Goal: Transaction & Acquisition: Purchase product/service

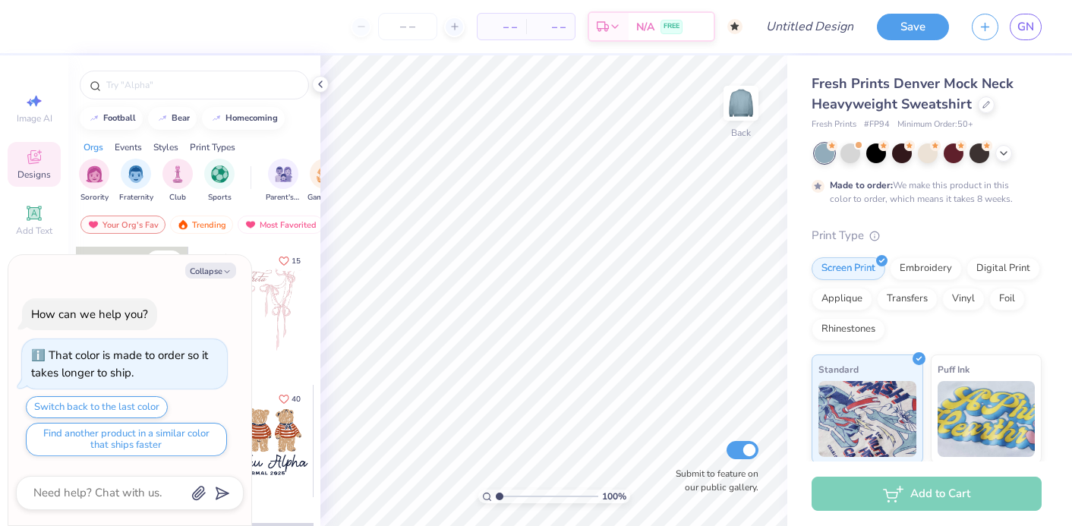
click at [288, 292] on div at bounding box center [257, 303] width 112 height 112
click at [219, 266] on button "Collapse" at bounding box center [210, 271] width 51 height 16
type textarea "x"
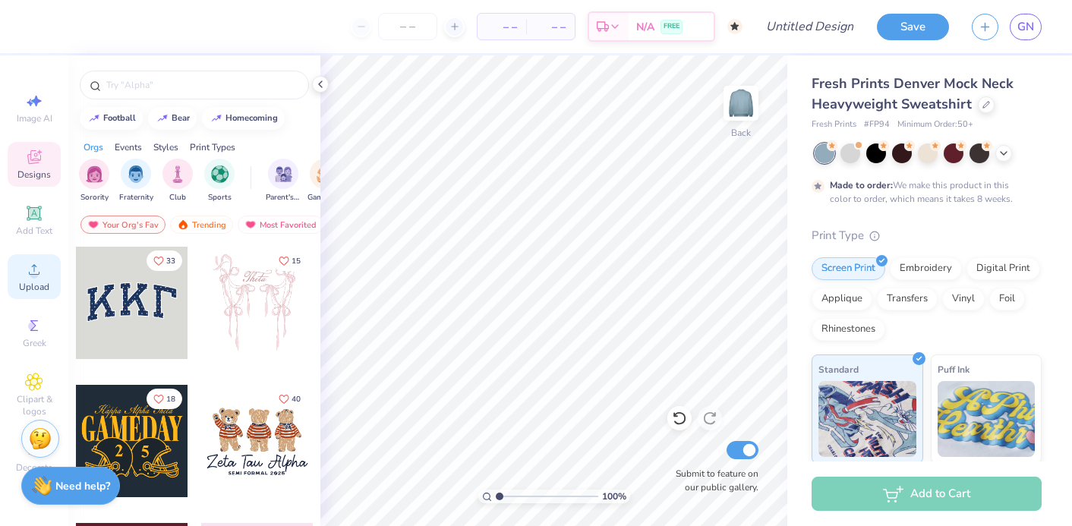
click at [37, 271] on icon at bounding box center [34, 269] width 18 height 18
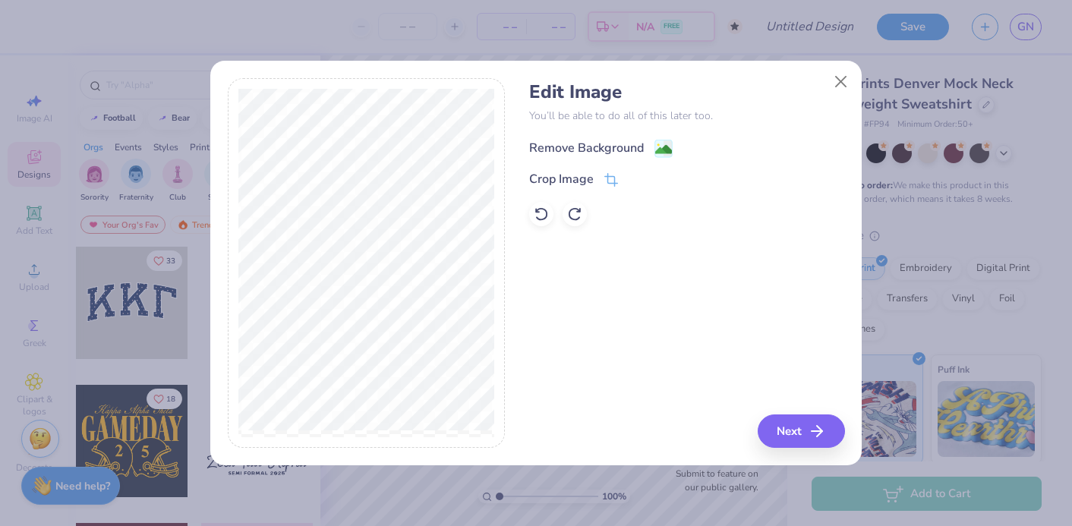
click at [643, 143] on div "Remove Background" at bounding box center [586, 148] width 115 height 18
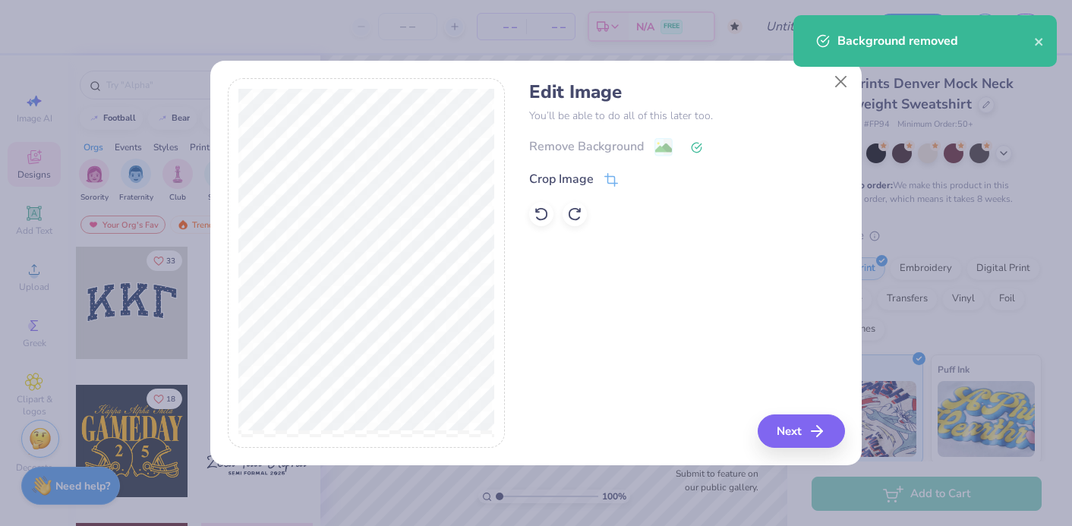
click at [767, 411] on div "Edit Image You’ll be able to do all of this later too. Remove Background Crop I…" at bounding box center [686, 263] width 315 height 370
click at [783, 423] on button "Next" at bounding box center [803, 430] width 87 height 33
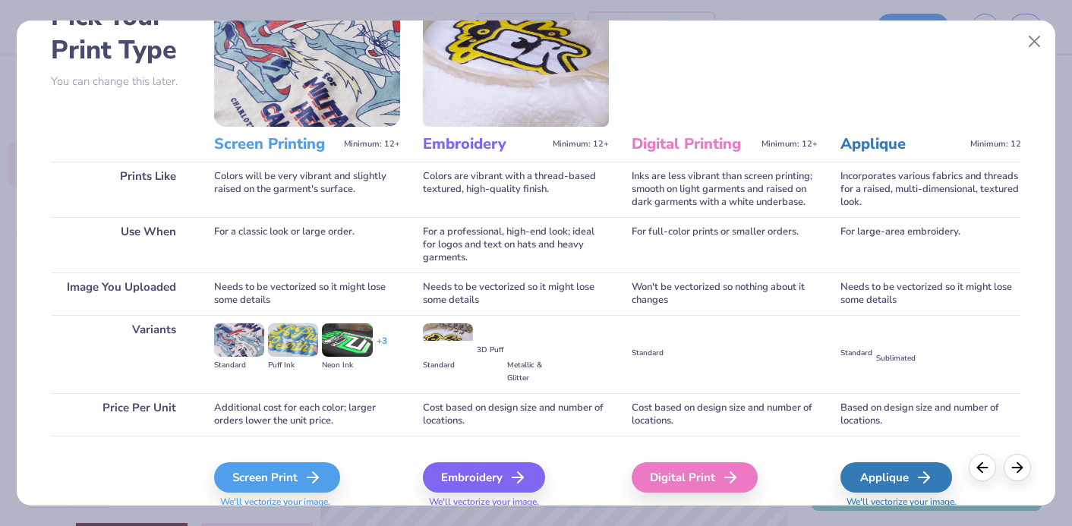
scroll to position [155, 0]
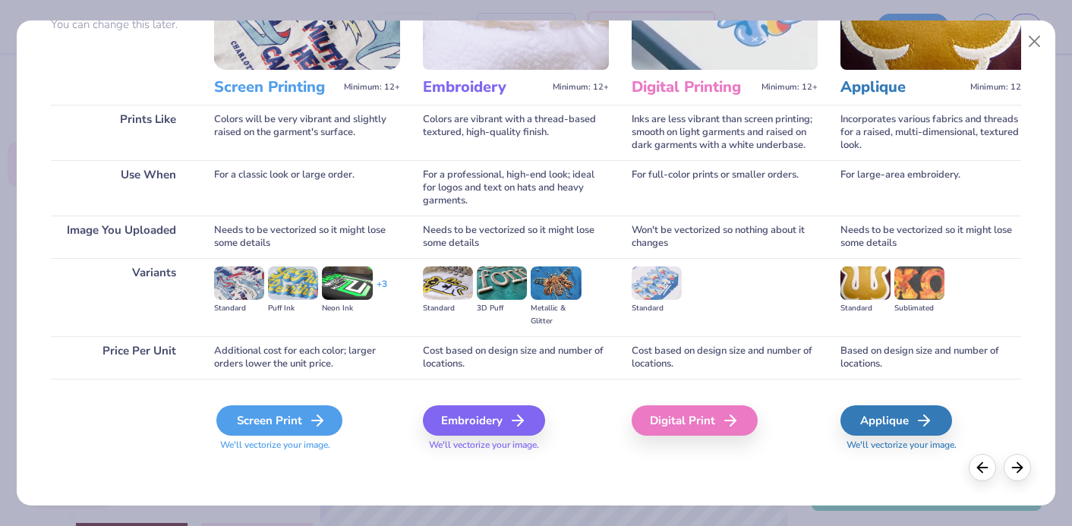
click at [313, 417] on icon at bounding box center [317, 420] width 18 height 18
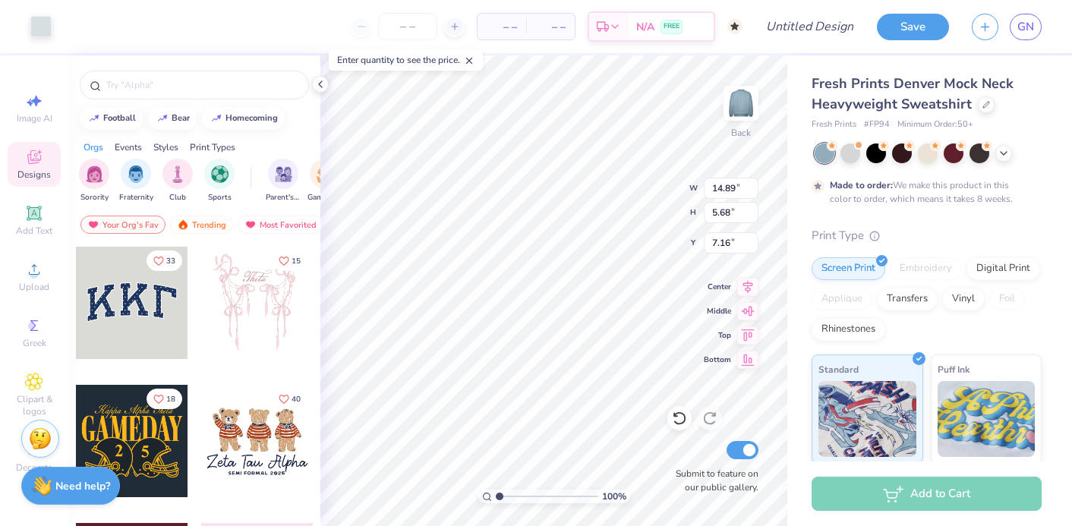
type input "3.00"
type input "12.72"
type input "4.85"
click at [38, 225] on span "Add Text" at bounding box center [34, 231] width 36 height 12
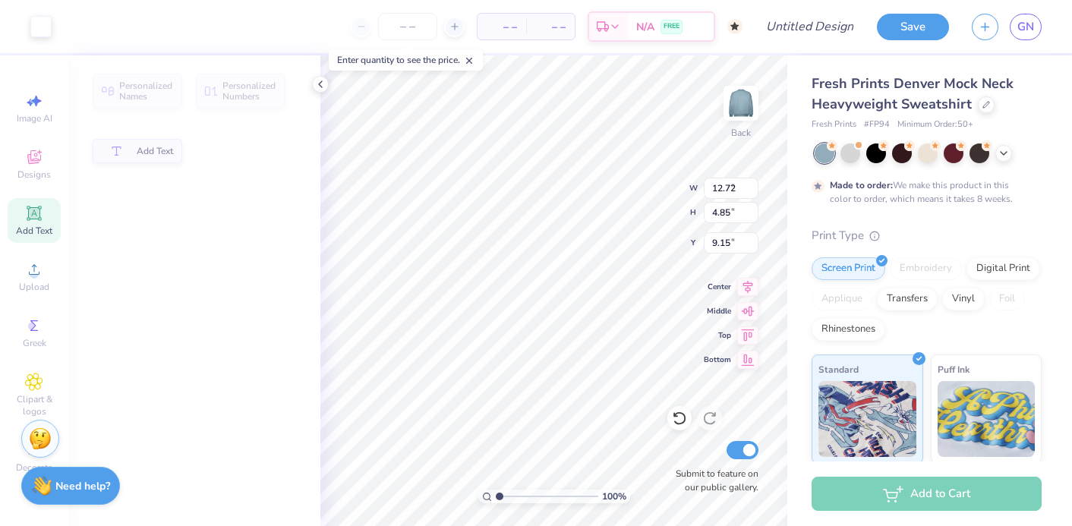
type input "5.84"
type input "1.69"
type input "9.15"
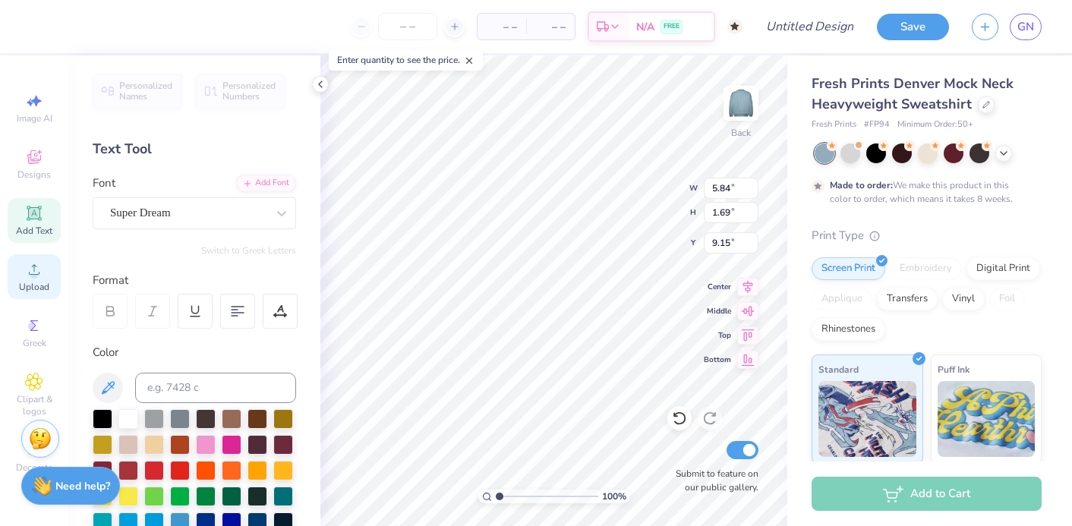
click at [39, 278] on icon at bounding box center [34, 269] width 18 height 18
click at [22, 285] on span "Upload" at bounding box center [34, 287] width 30 height 12
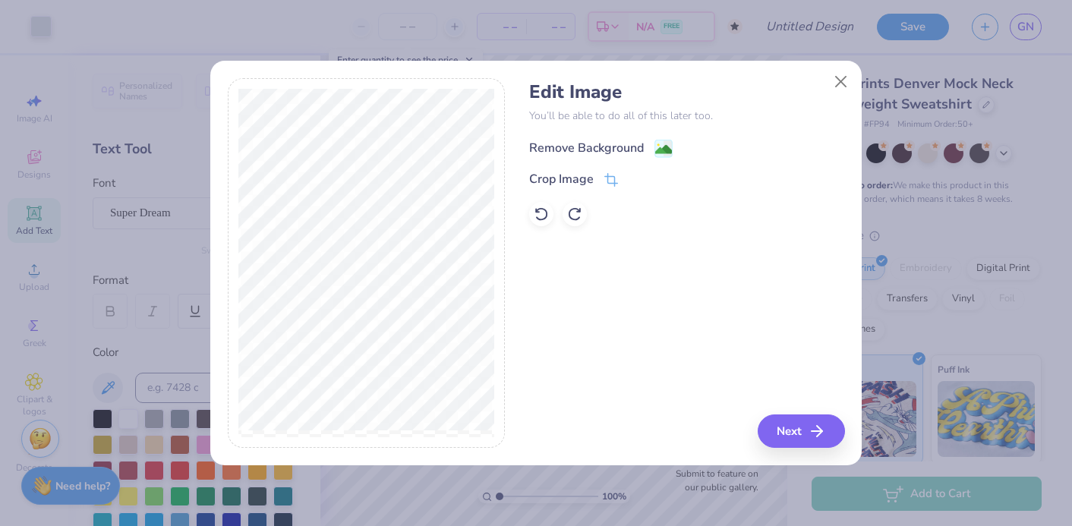
click at [620, 152] on div "Remove Background" at bounding box center [586, 148] width 115 height 18
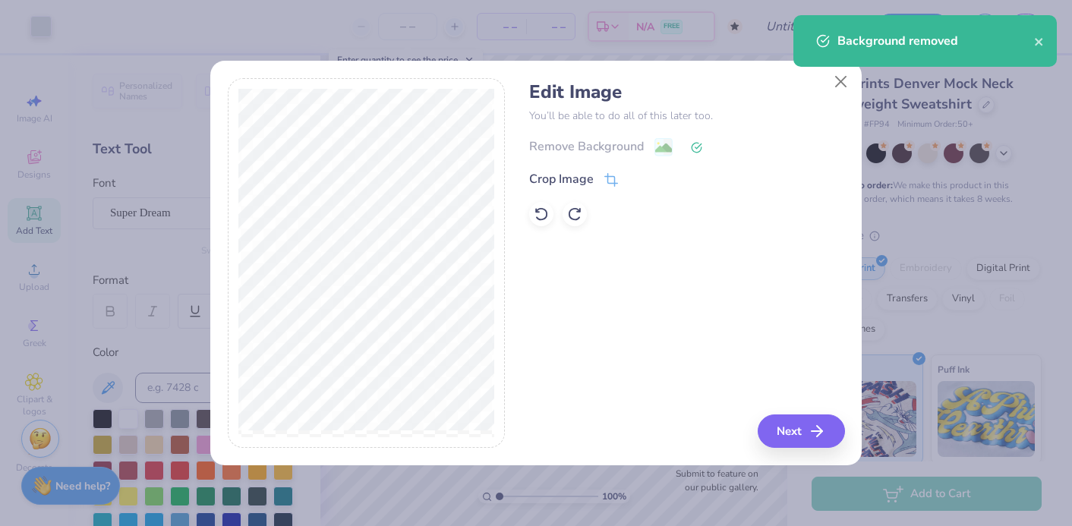
click at [629, 146] on div "Remove Background" at bounding box center [686, 146] width 315 height 19
click at [542, 214] on icon at bounding box center [541, 213] width 15 height 15
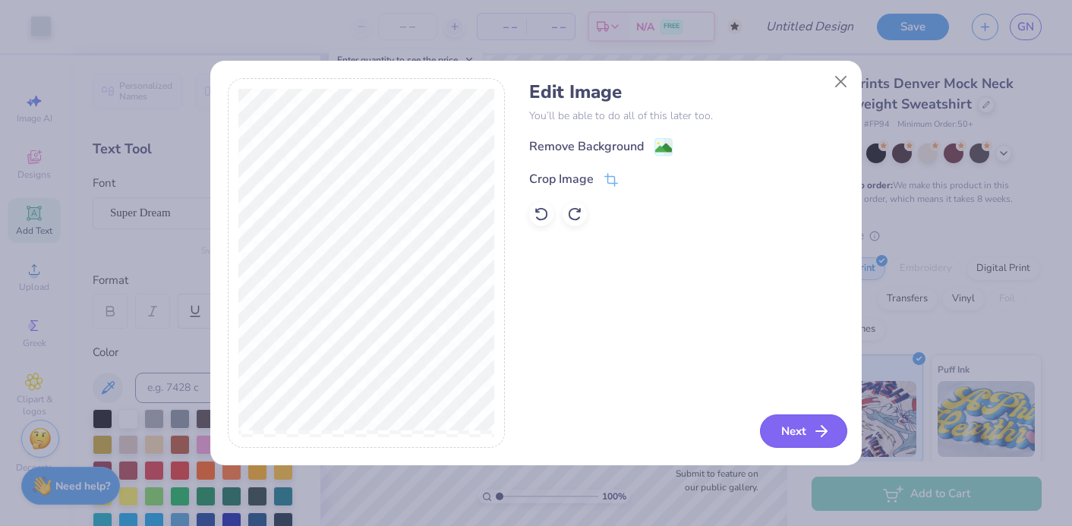
click at [797, 434] on button "Next" at bounding box center [803, 430] width 87 height 33
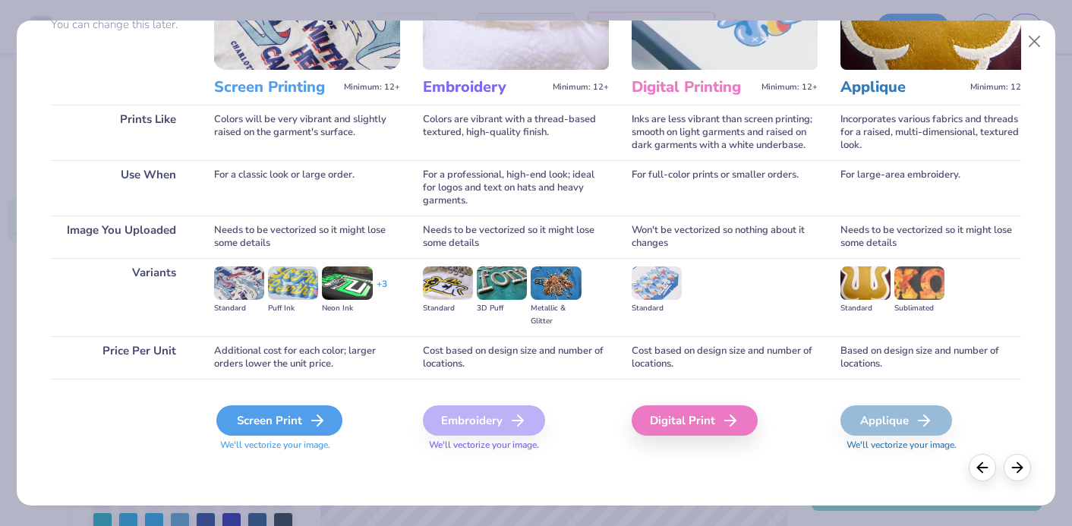
click at [312, 420] on line at bounding box center [317, 420] width 11 height 0
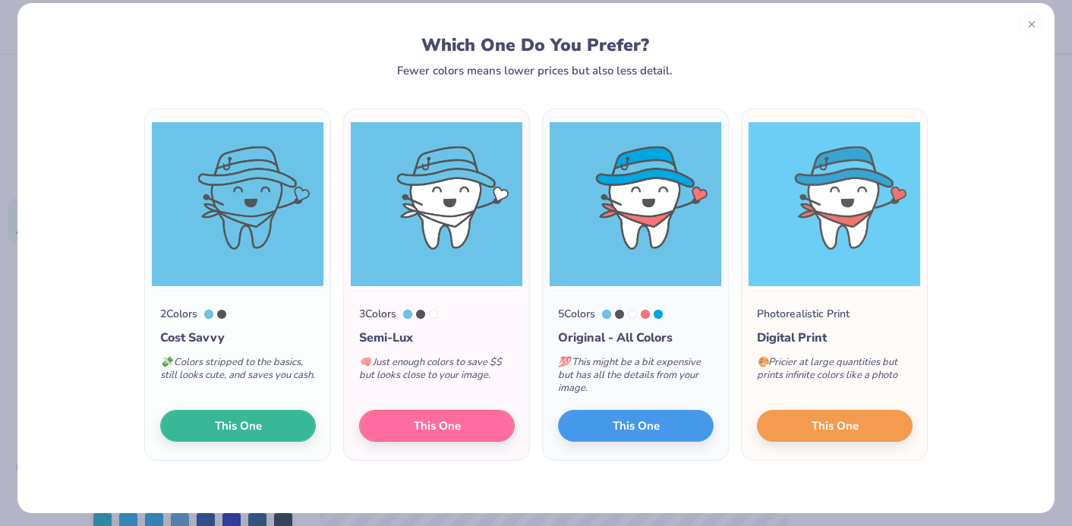
scroll to position [25, 0]
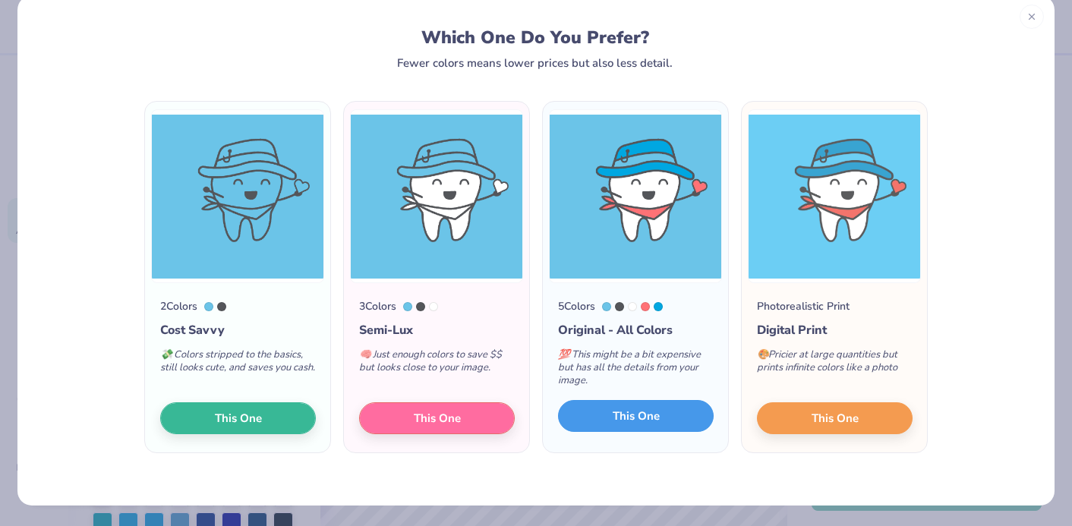
click at [688, 421] on button "This One" at bounding box center [636, 416] width 156 height 32
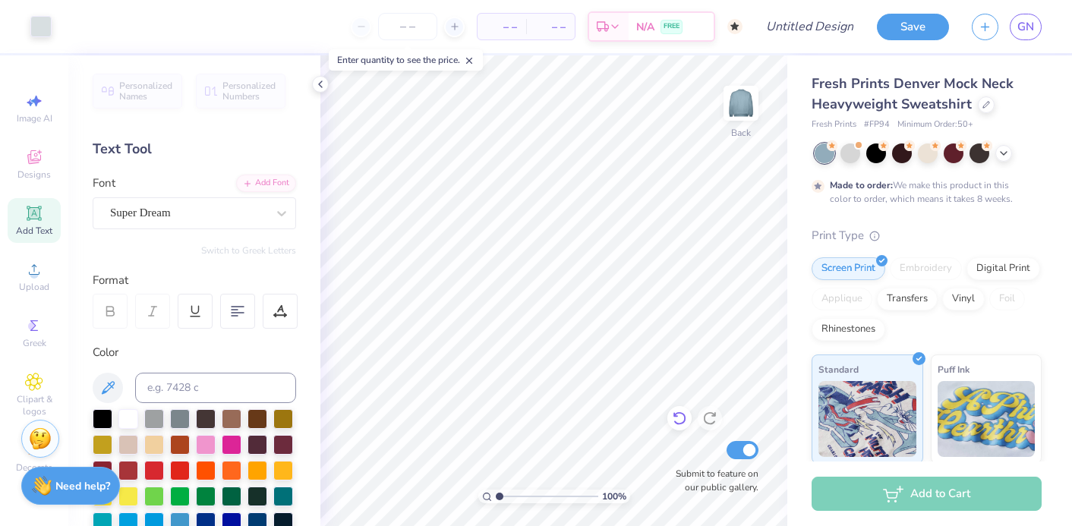
click at [681, 415] on icon at bounding box center [679, 418] width 15 height 15
type input "1.71"
type input "2.33"
type input "10.87"
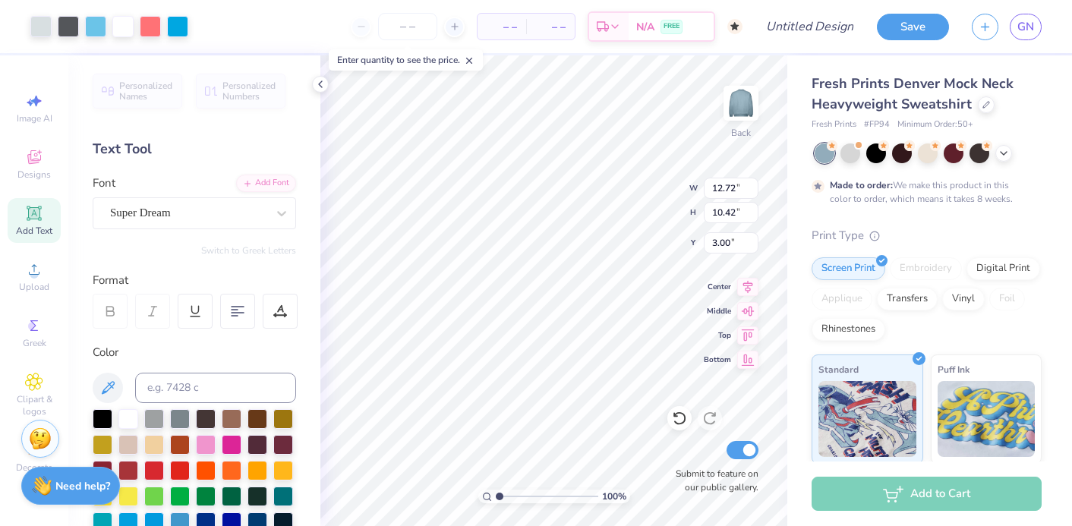
type input "12.39"
type input "10.14"
click at [631, 187] on div "100 % Back W 12.39 H 10.14 Y 3.00 Center Middle Top Bottom Submit to feature on…" at bounding box center [553, 290] width 467 height 471
type input "4.98"
type input "2.66"
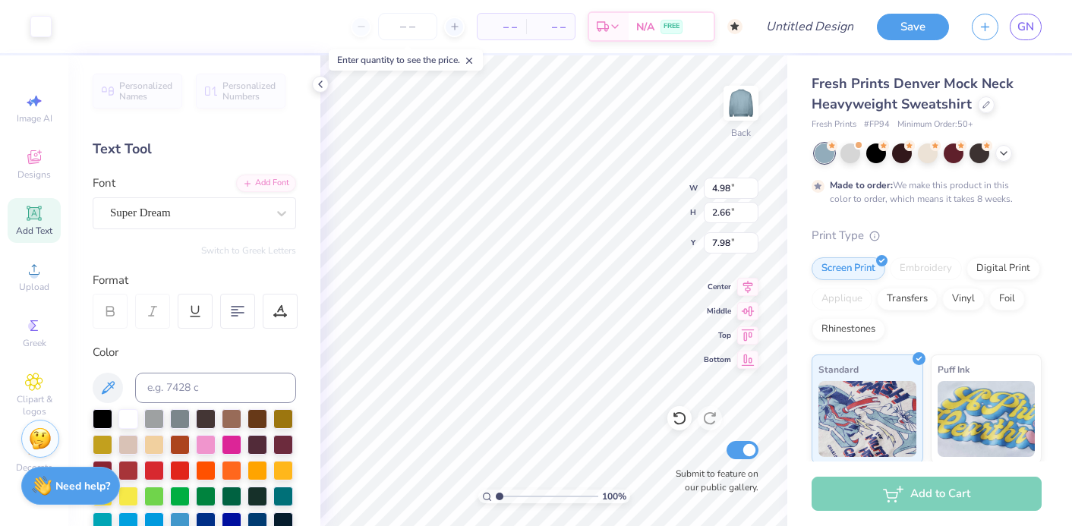
type input "8.07"
type input "12.39"
type input "4.72"
type input "3.00"
type input "4.79"
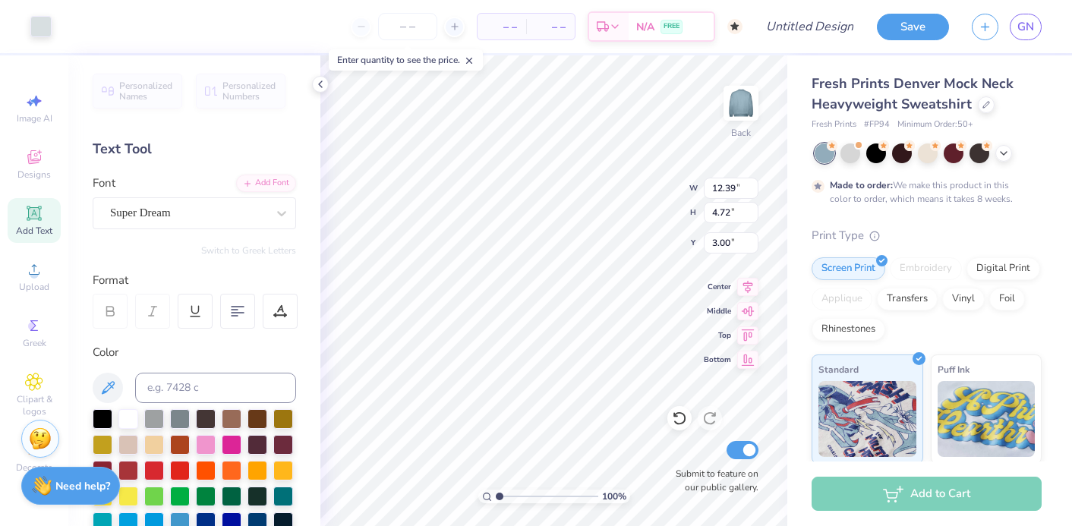
type input "2.98"
click at [678, 421] on icon at bounding box center [679, 418] width 15 height 15
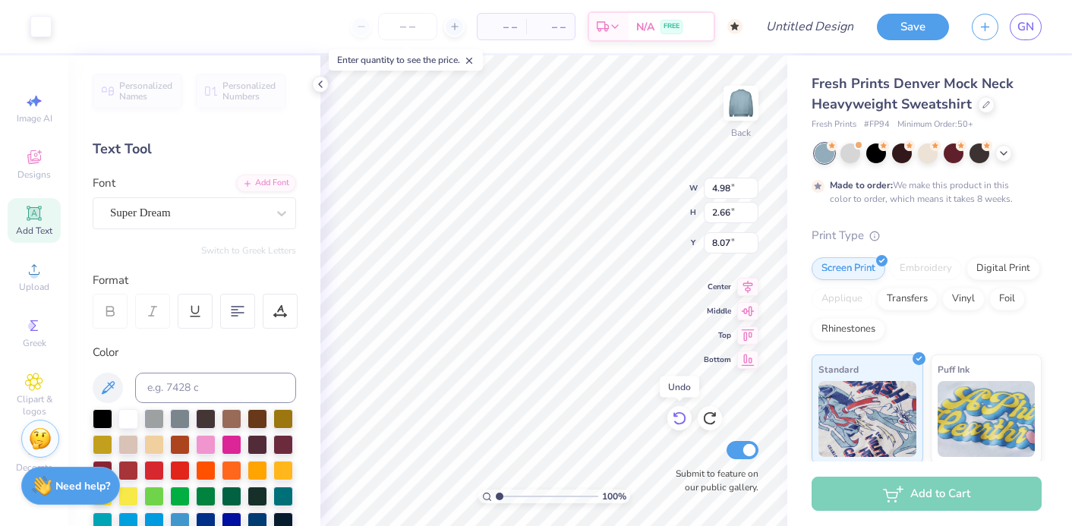
type input "7.98"
click at [678, 421] on icon at bounding box center [679, 418] width 15 height 15
type input "5.12"
type input "2.73"
type input "8.12"
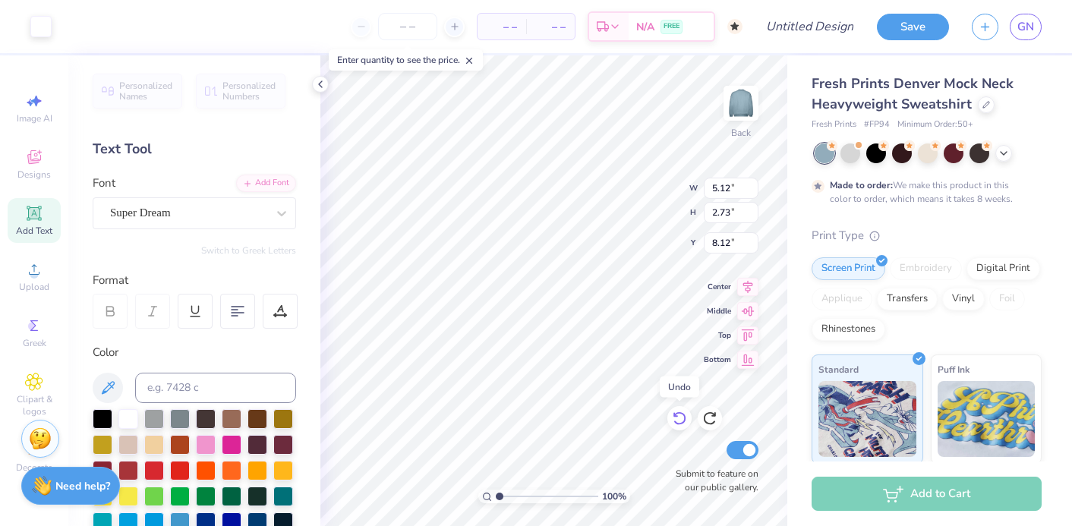
click at [678, 421] on icon at bounding box center [679, 418] width 15 height 15
type input "5.21"
type input "4.98"
type input "8.74"
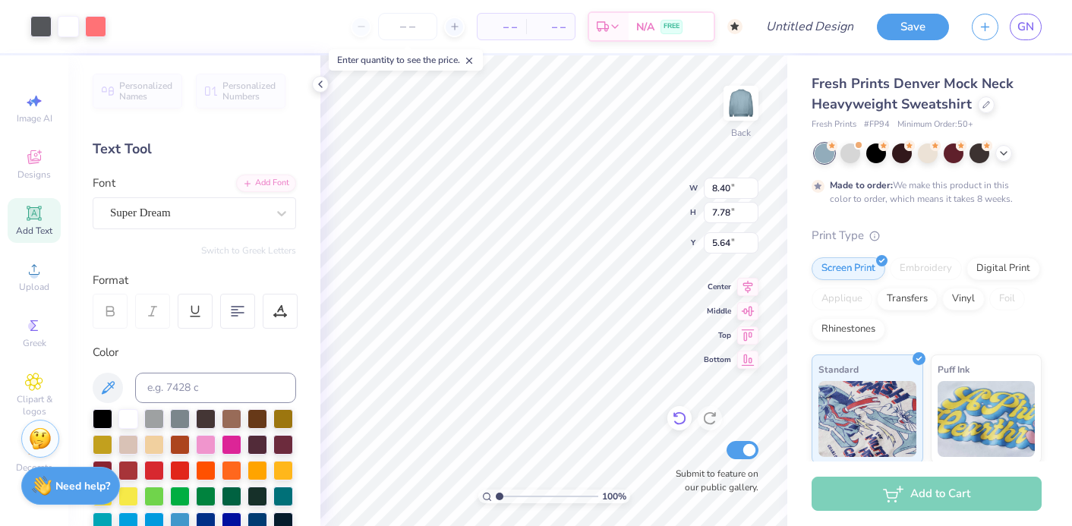
type input "8.10"
type input "5.32"
click at [682, 423] on icon at bounding box center [678, 419] width 13 height 14
type input "8.40"
type input "7.78"
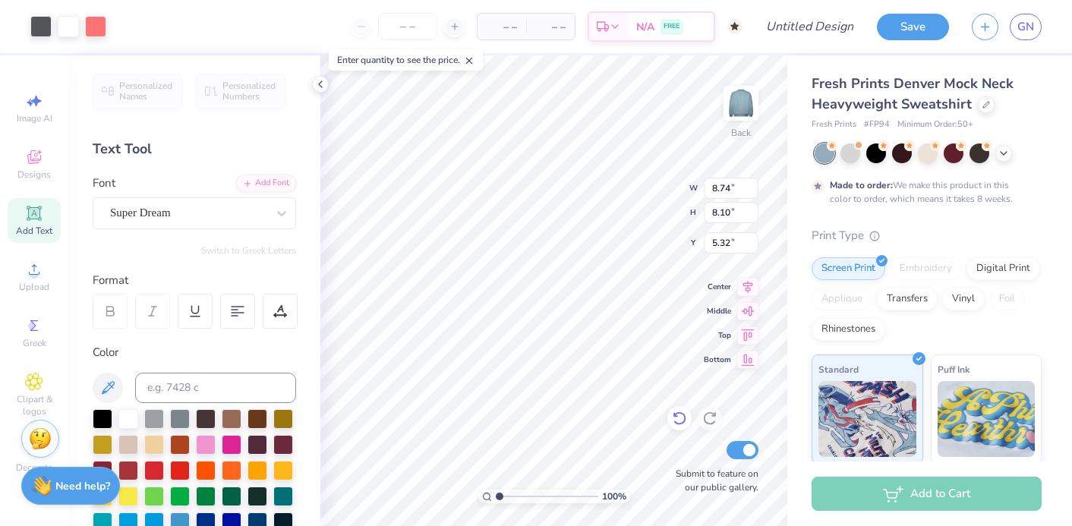
type input "5.64"
type input "11.76"
type input "9.63"
click at [682, 424] on icon at bounding box center [679, 418] width 15 height 15
type input "12.72"
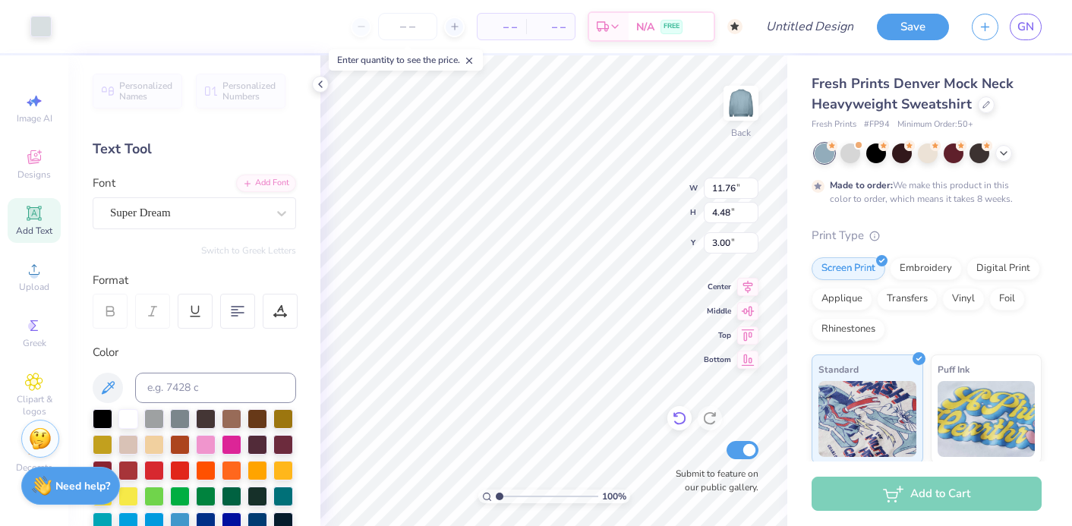
type input "4.85"
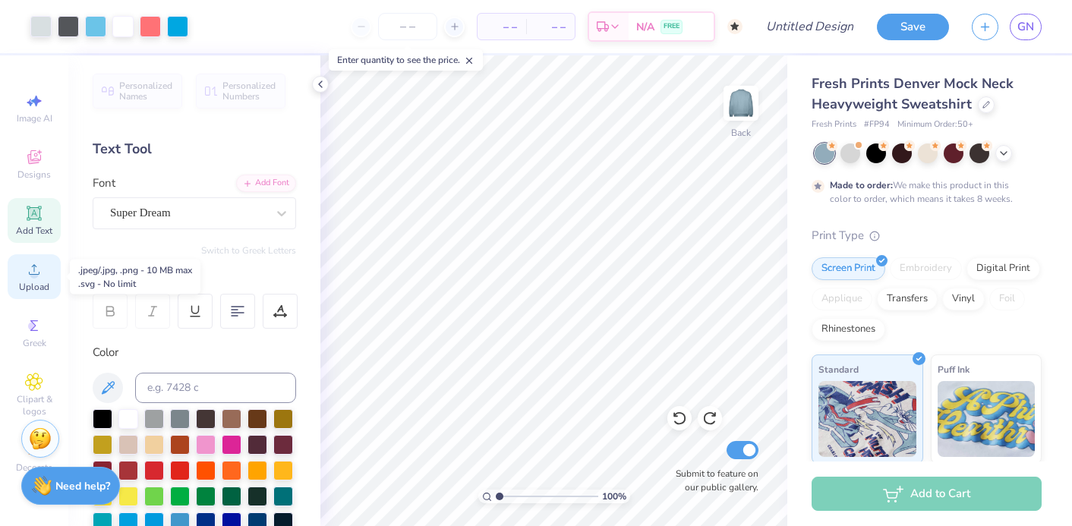
click at [31, 263] on icon at bounding box center [34, 269] width 18 height 18
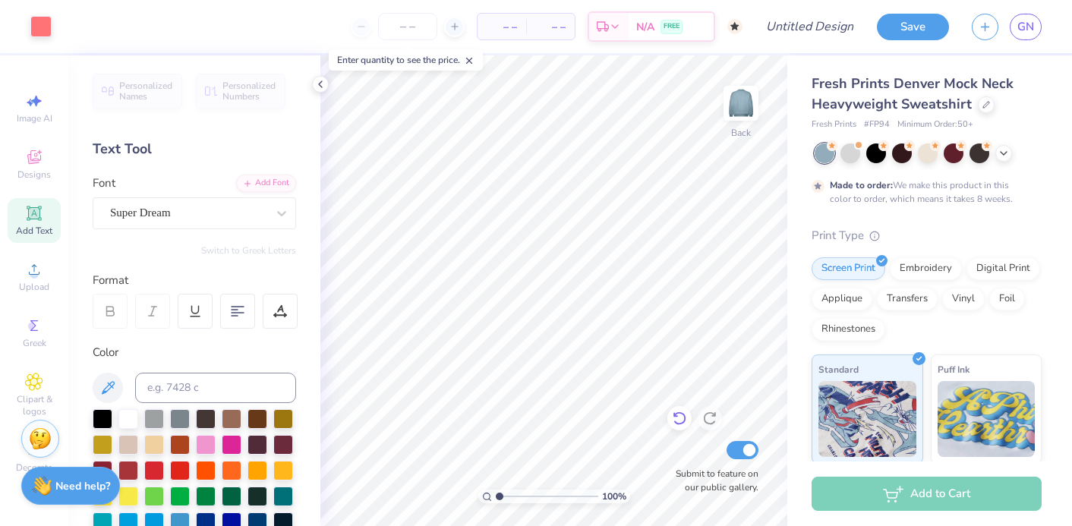
click at [689, 422] on div at bounding box center [679, 418] width 24 height 24
type input "8.21"
type input "12.72"
type input "4.85"
type input "0.94"
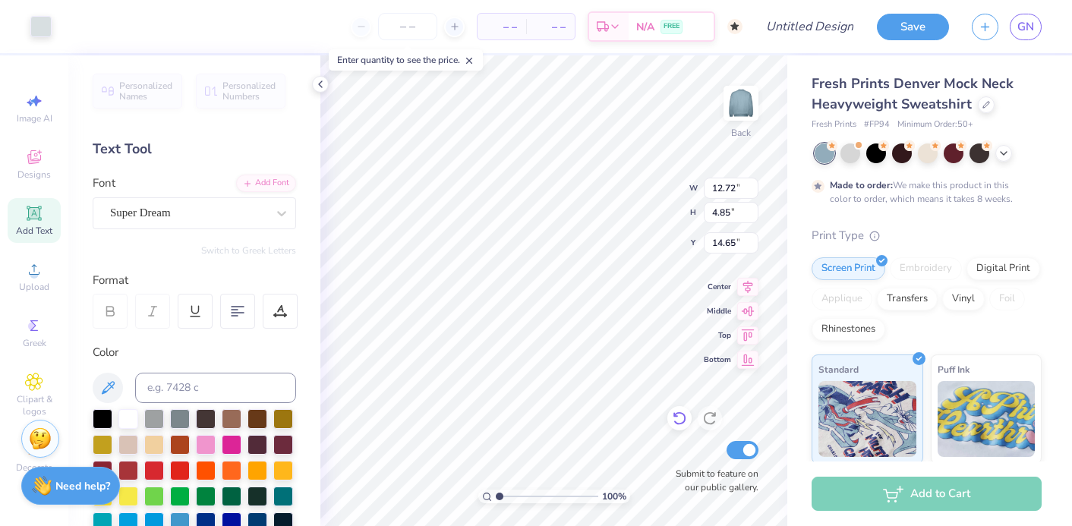
type input "14.65"
click at [34, 275] on icon at bounding box center [34, 269] width 18 height 18
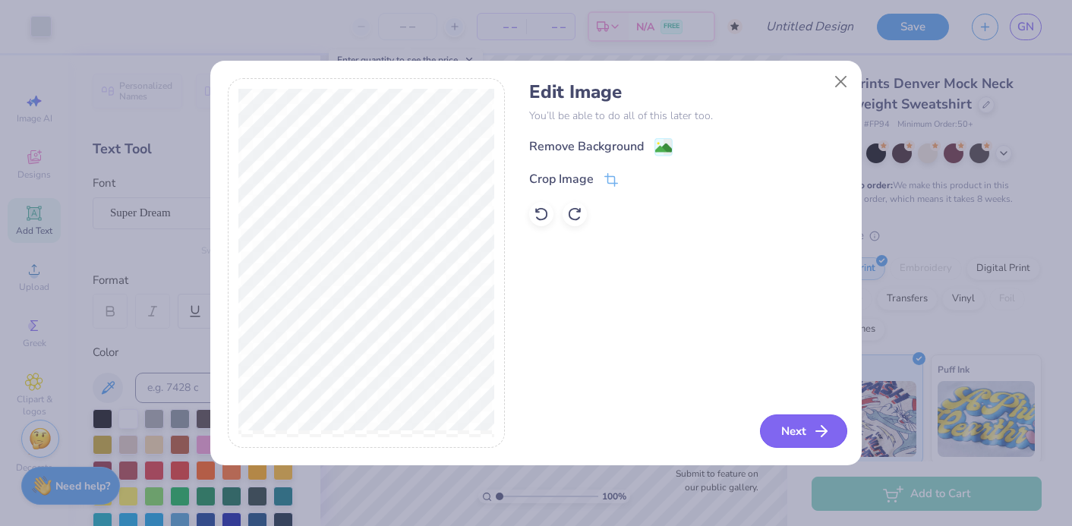
click at [772, 421] on button "Next" at bounding box center [803, 430] width 87 height 33
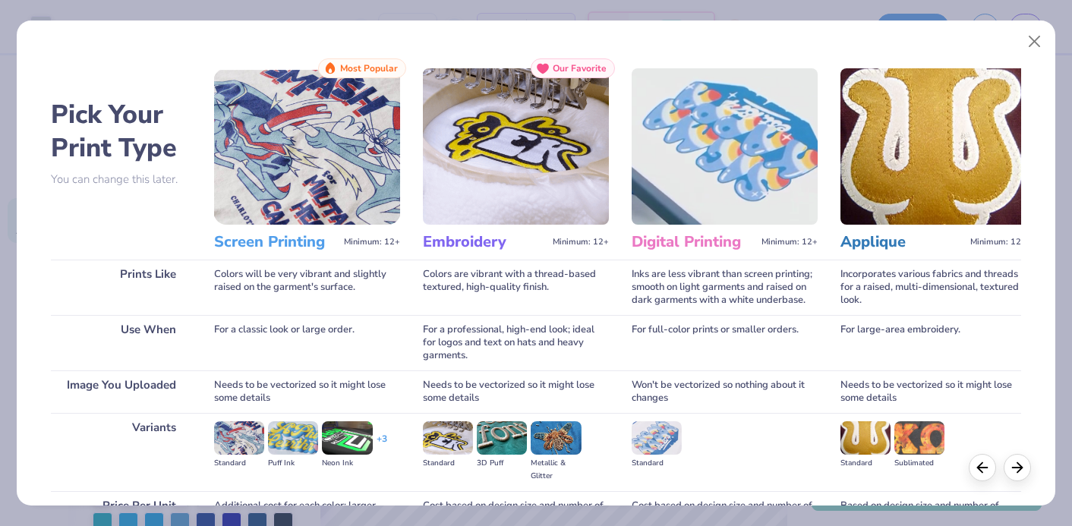
scroll to position [155, 0]
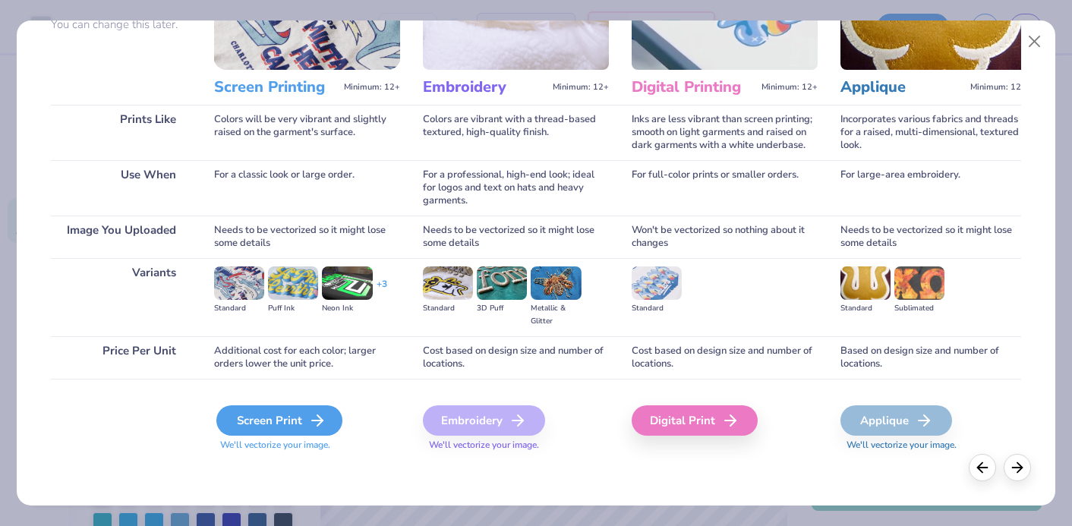
click at [308, 416] on icon at bounding box center [317, 420] width 18 height 18
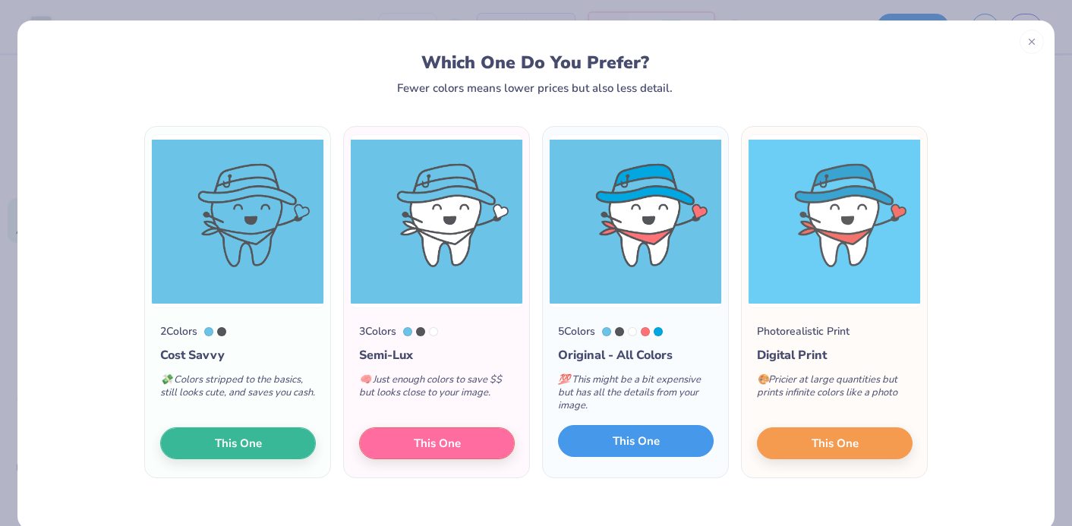
click at [666, 440] on button "This One" at bounding box center [636, 441] width 156 height 32
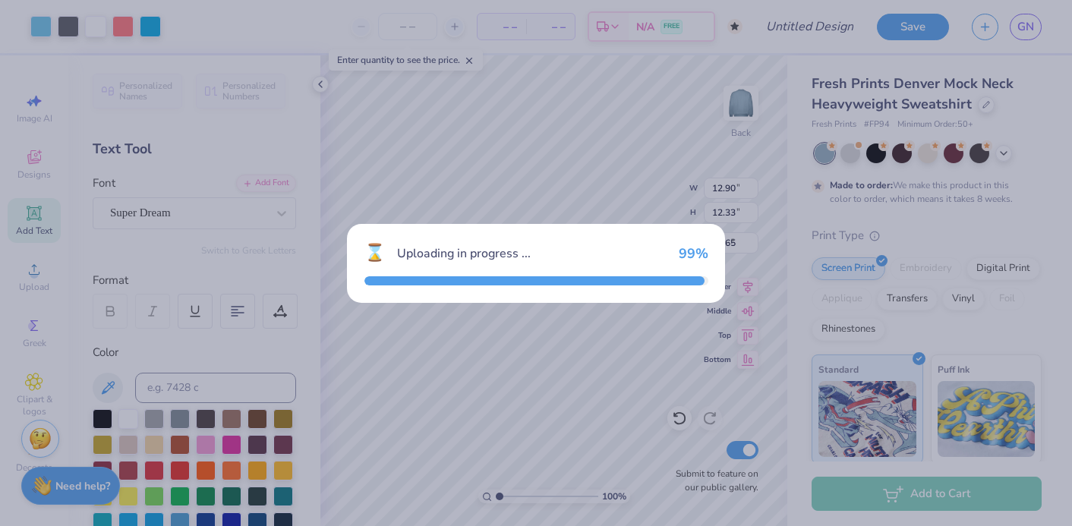
type input "12.90"
type input "12.33"
type input "3.84"
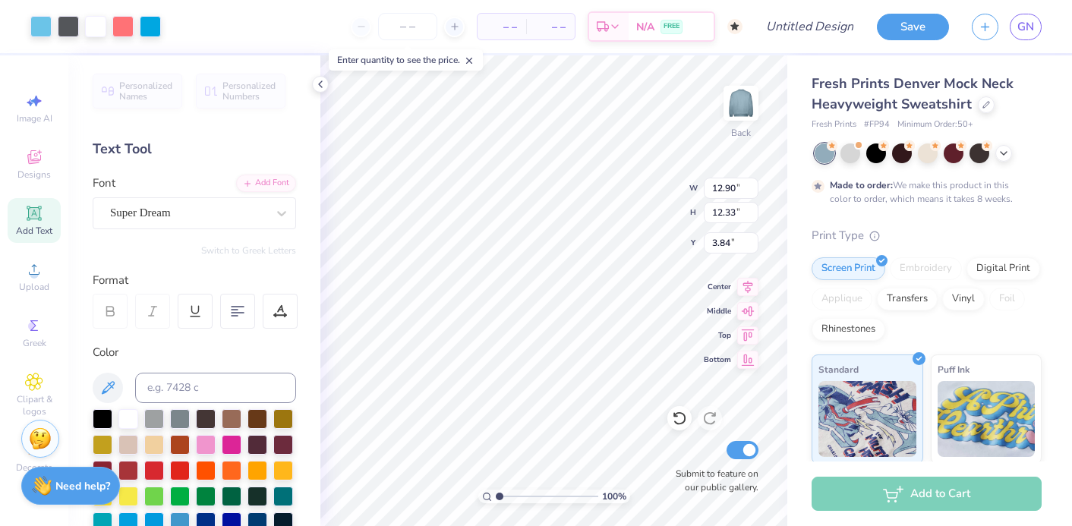
type input "9.44"
type input "9.02"
type input "4.08"
type input "7.79"
type input "7.45"
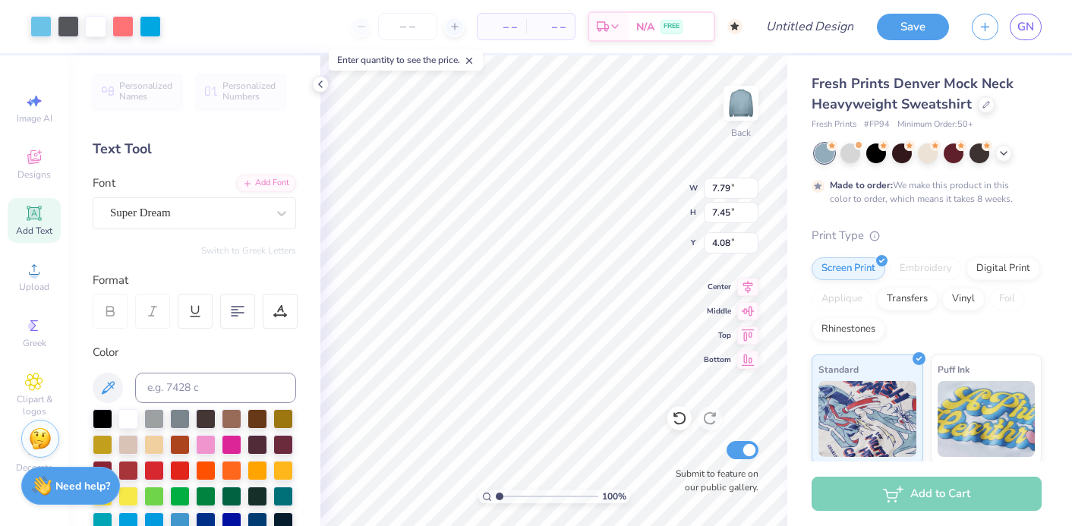
type input "4.47"
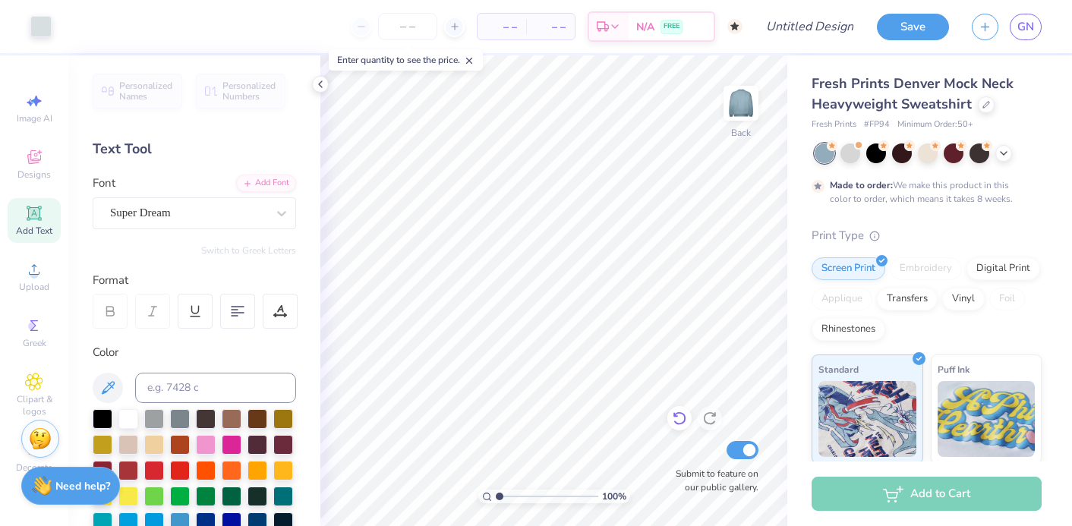
click at [682, 422] on icon at bounding box center [679, 418] width 15 height 15
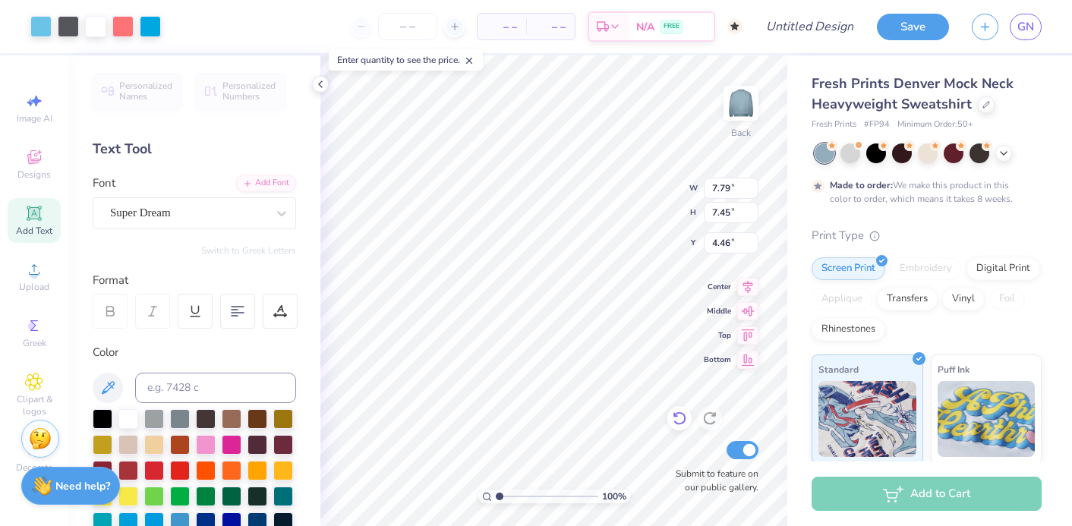
type input "4.50"
type input "4.44"
type input "3.00"
type input "12.87"
type input "4.91"
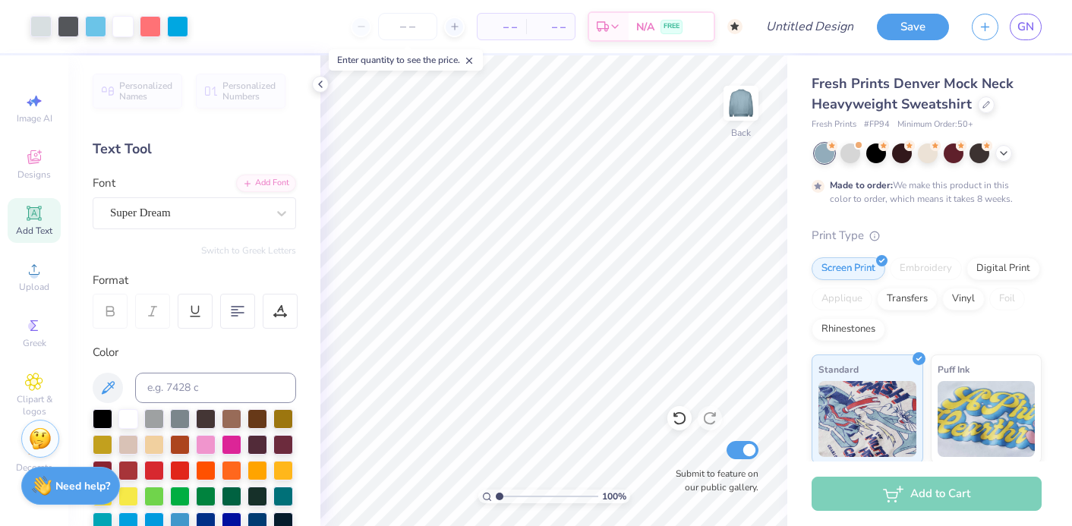
click at [787, 284] on div "Fresh Prints Denver Mock Neck Heavyweight Sweatshirt Fresh Prints # FP94 Minimu…" at bounding box center [929, 376] width 285 height 642
click at [866, 498] on div "Add to Cart" at bounding box center [926, 494] width 230 height 34
click at [743, 119] on img at bounding box center [740, 103] width 61 height 61
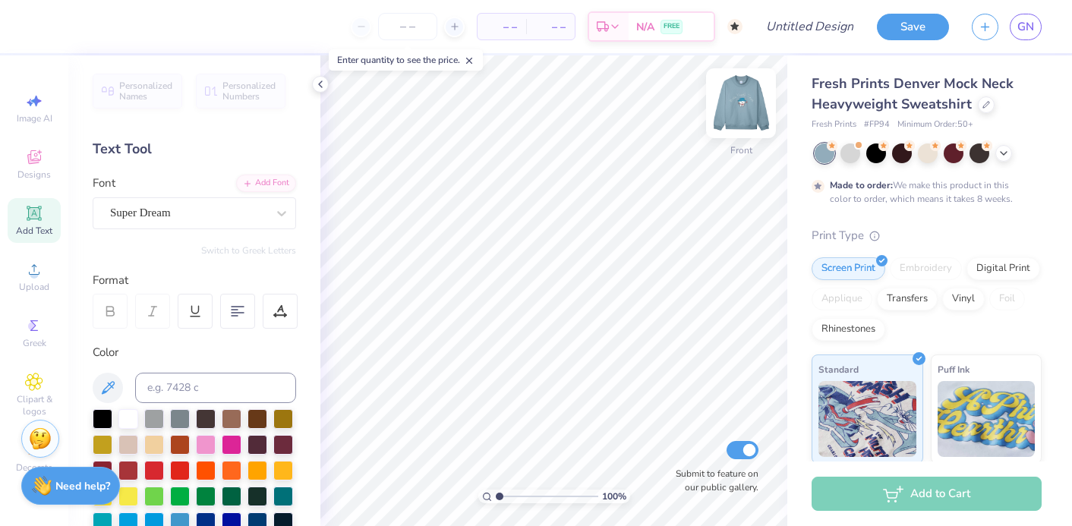
click at [742, 106] on img at bounding box center [740, 103] width 61 height 61
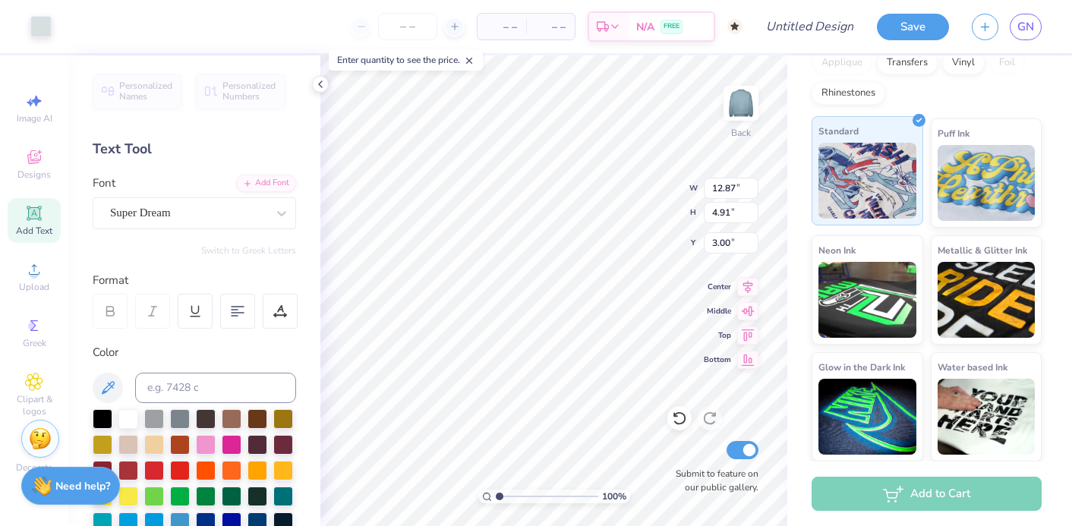
scroll to position [0, 0]
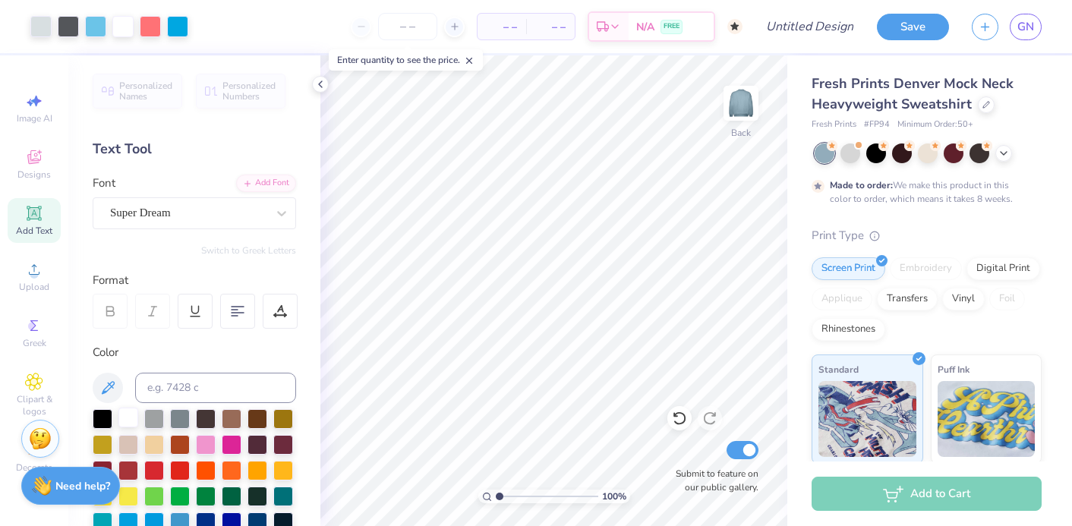
click at [119, 414] on div at bounding box center [128, 418] width 20 height 20
click at [126, 419] on div at bounding box center [128, 418] width 20 height 20
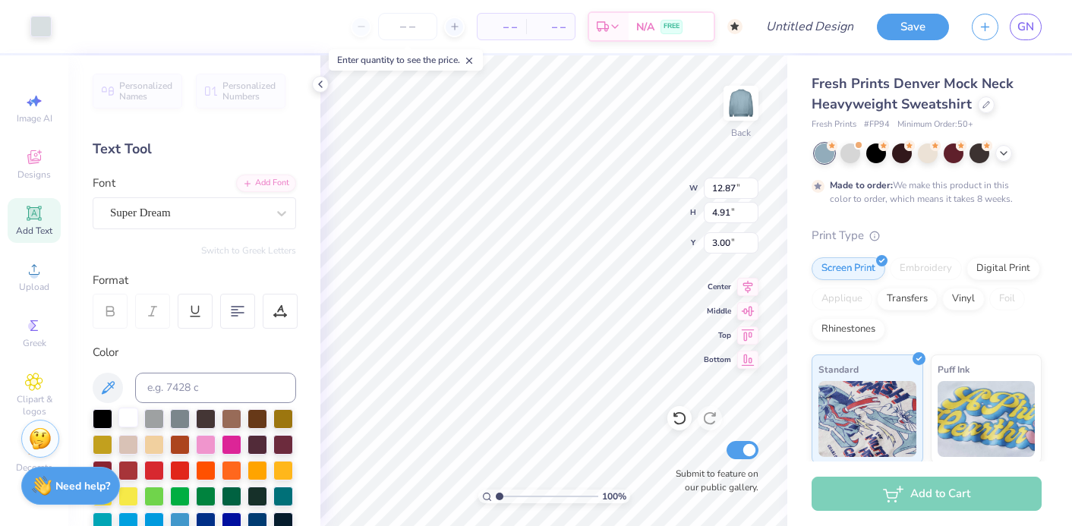
click at [131, 414] on div at bounding box center [128, 418] width 20 height 20
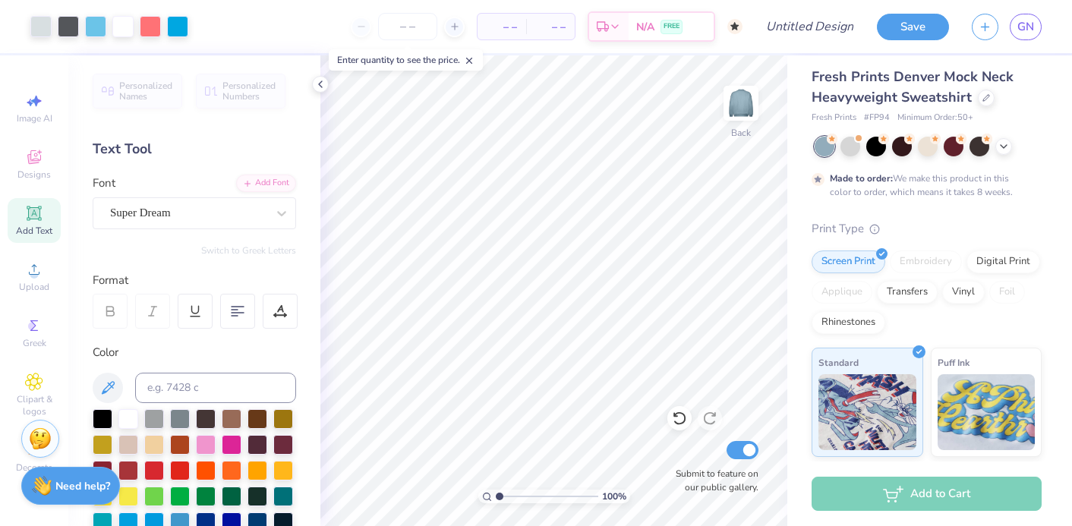
scroll to position [3, 0]
